Goal: Share content: Share content

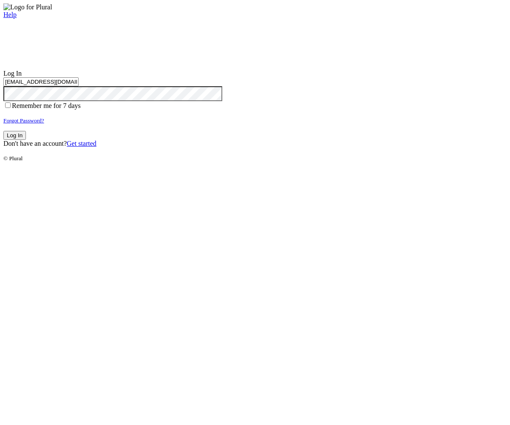
type input "test-1759441131-3@civiceagle.com"
click at [26, 140] on button "Log In" at bounding box center [14, 135] width 23 height 9
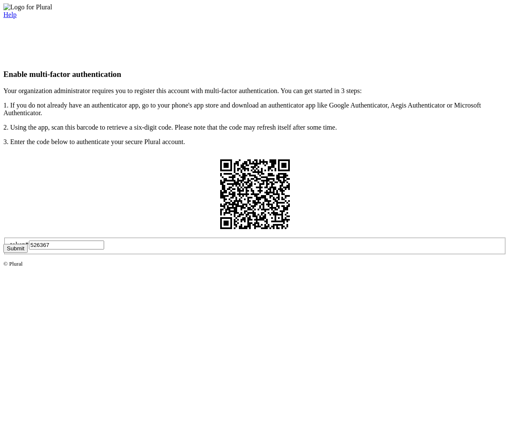
type input "526367"
click at [28, 253] on button "Submit" at bounding box center [15, 248] width 24 height 9
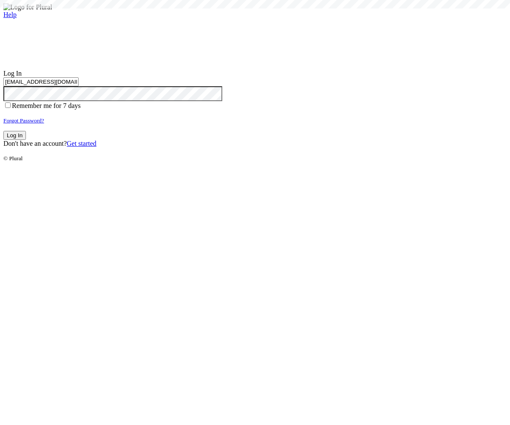
type input "test-1759441131-3@civiceagle.com"
click at [26, 140] on button "Log In" at bounding box center [14, 135] width 23 height 9
click at [44, 124] on small "Forgot Password?" at bounding box center [23, 120] width 41 height 6
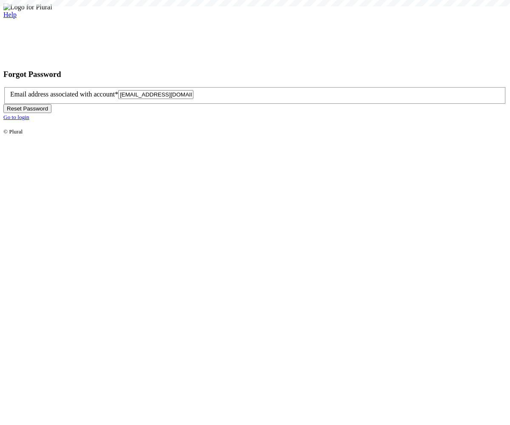
type input "test-1759441136-6@civiceagle.com"
click at [51, 113] on button "Reset Password" at bounding box center [27, 108] width 48 height 9
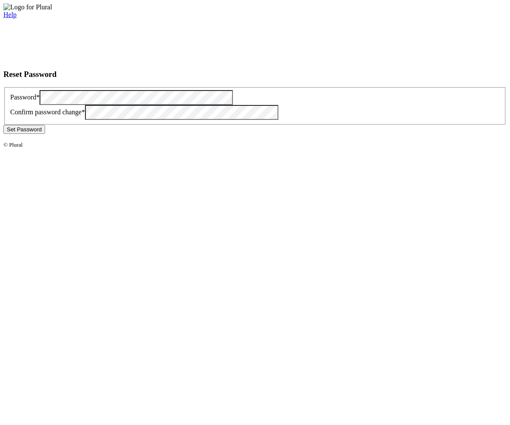
click at [45, 134] on button "Set Password" at bounding box center [24, 129] width 42 height 9
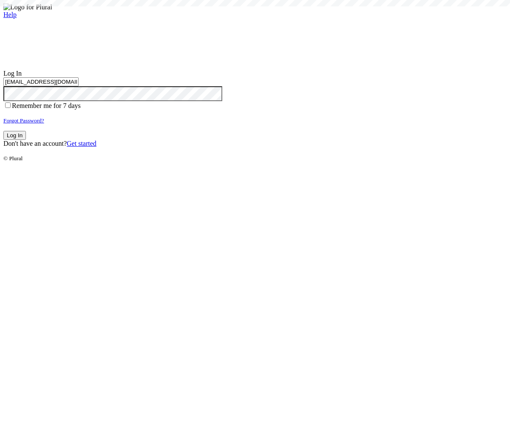
type input "test-1759441136-6@civiceagle.com"
click at [26, 140] on button "Log In" at bounding box center [14, 135] width 23 height 9
type input "[EMAIL_ADDRESS][DOMAIN_NAME]"
click at [26, 140] on button "Log In" at bounding box center [14, 135] width 23 height 9
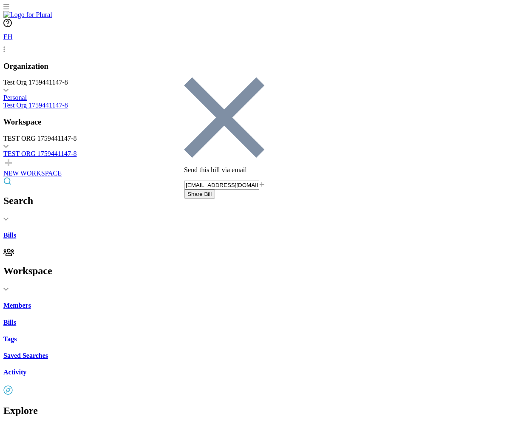
type input "[EMAIL_ADDRESS][DOMAIN_NAME]"
click at [215, 190] on button "Share Bill" at bounding box center [199, 194] width 31 height 9
